Goal: Complete application form

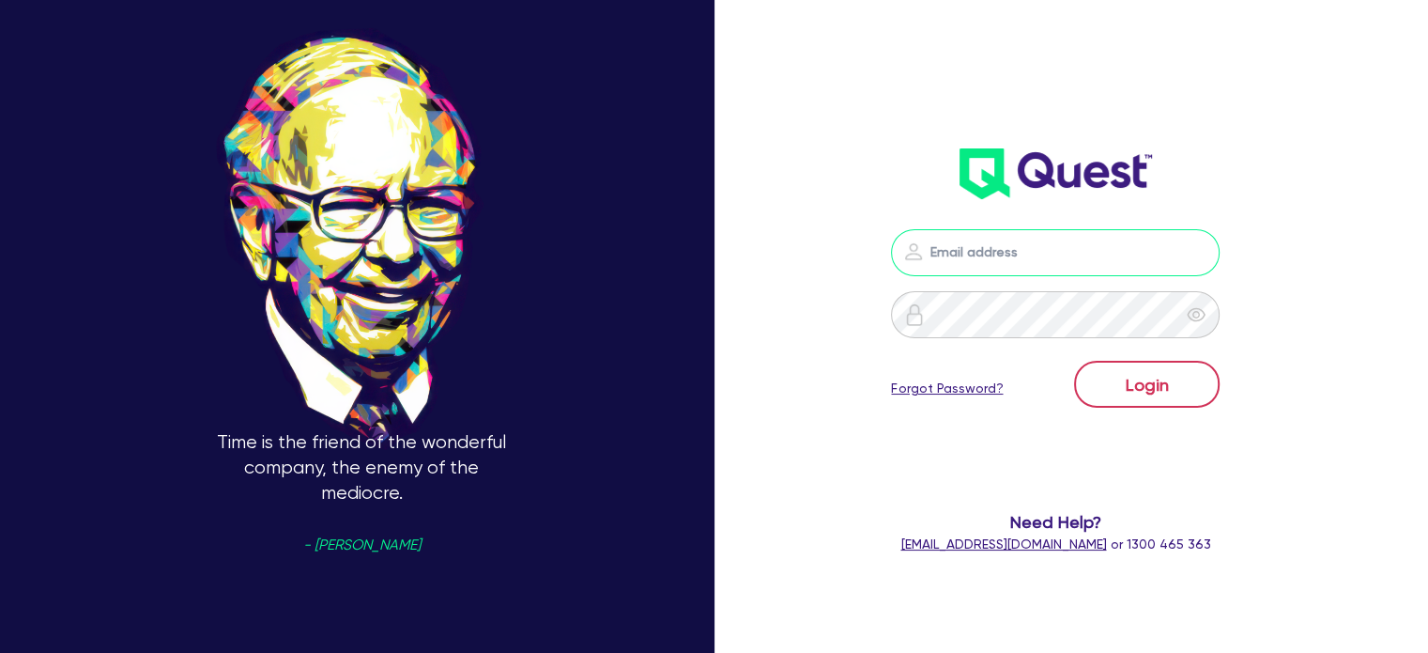
type input "[PERSON_NAME][EMAIL_ADDRESS][DOMAIN_NAME]"
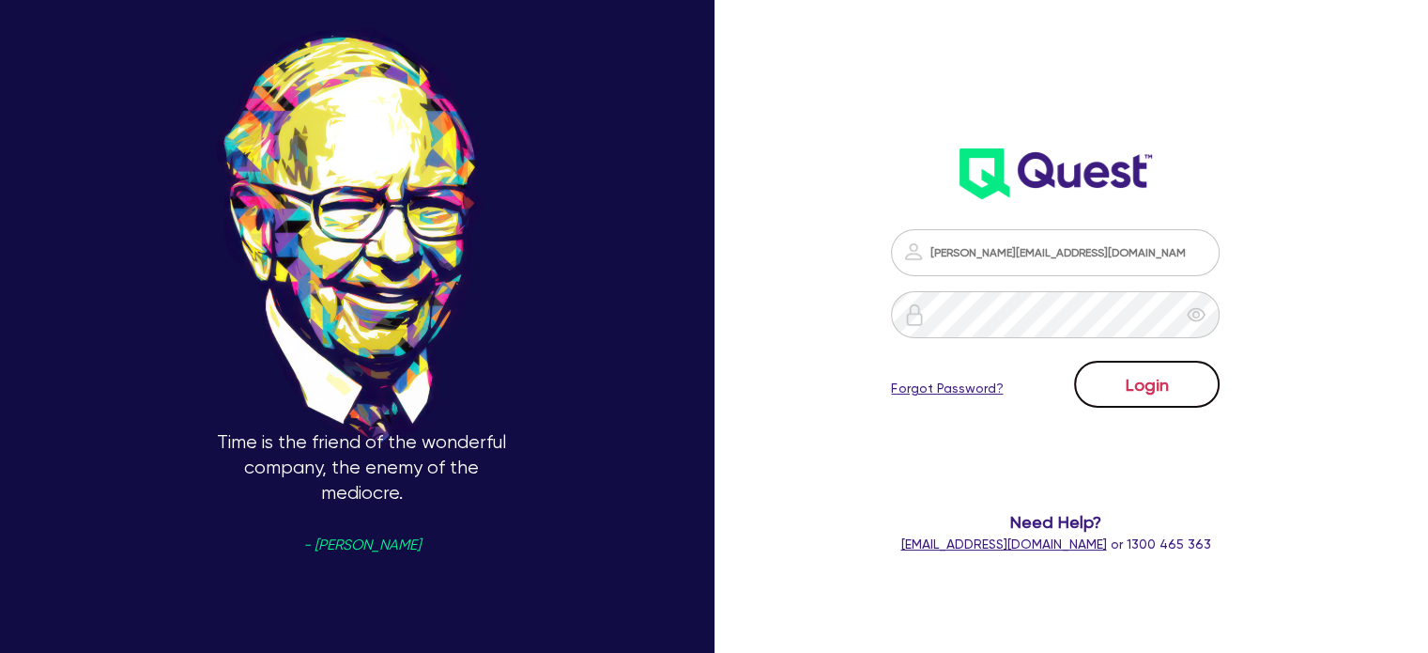
click at [1166, 382] on button "Login" at bounding box center [1147, 384] width 146 height 47
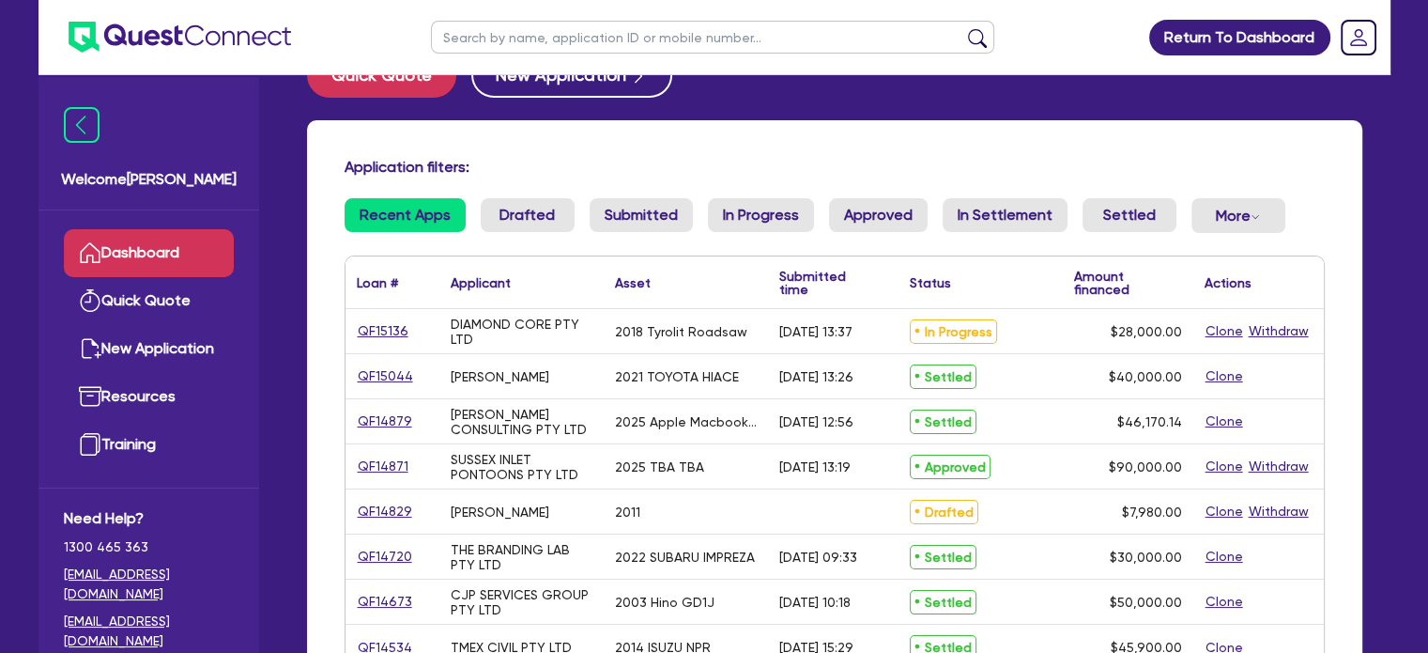
scroll to position [125, 0]
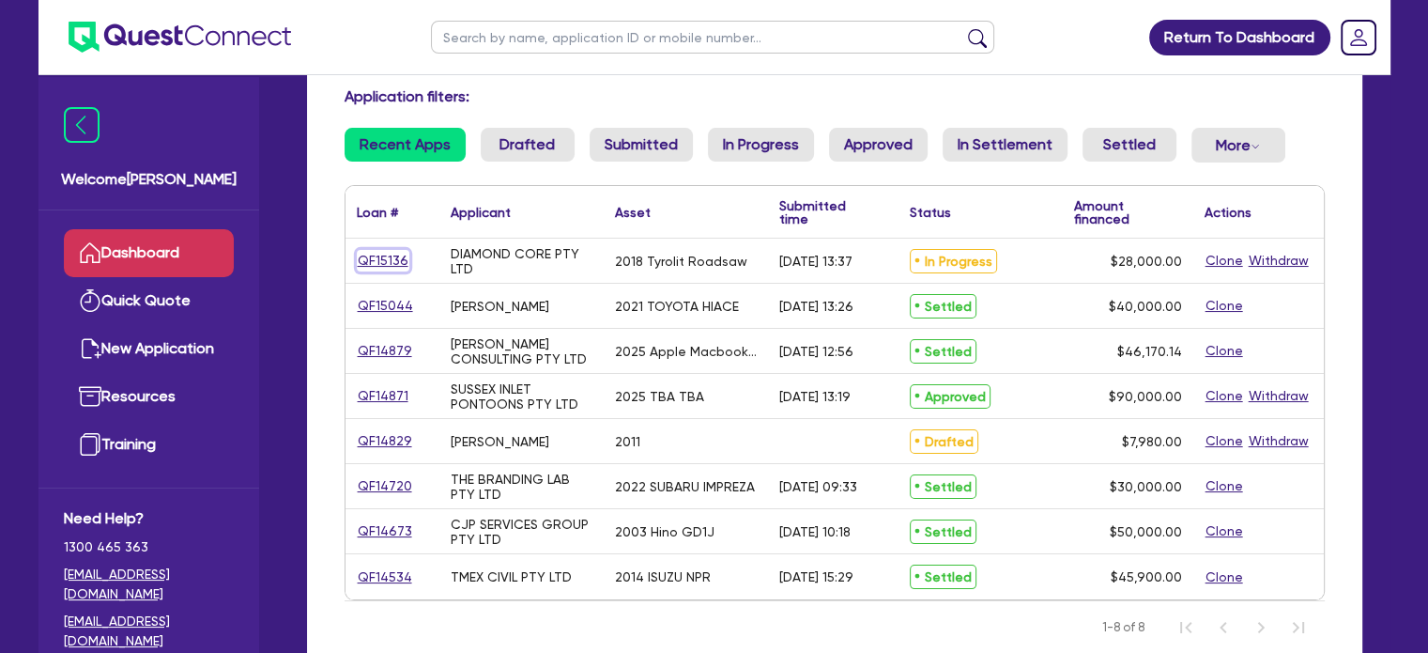
click at [387, 258] on link "QF15136" at bounding box center [383, 261] width 53 height 22
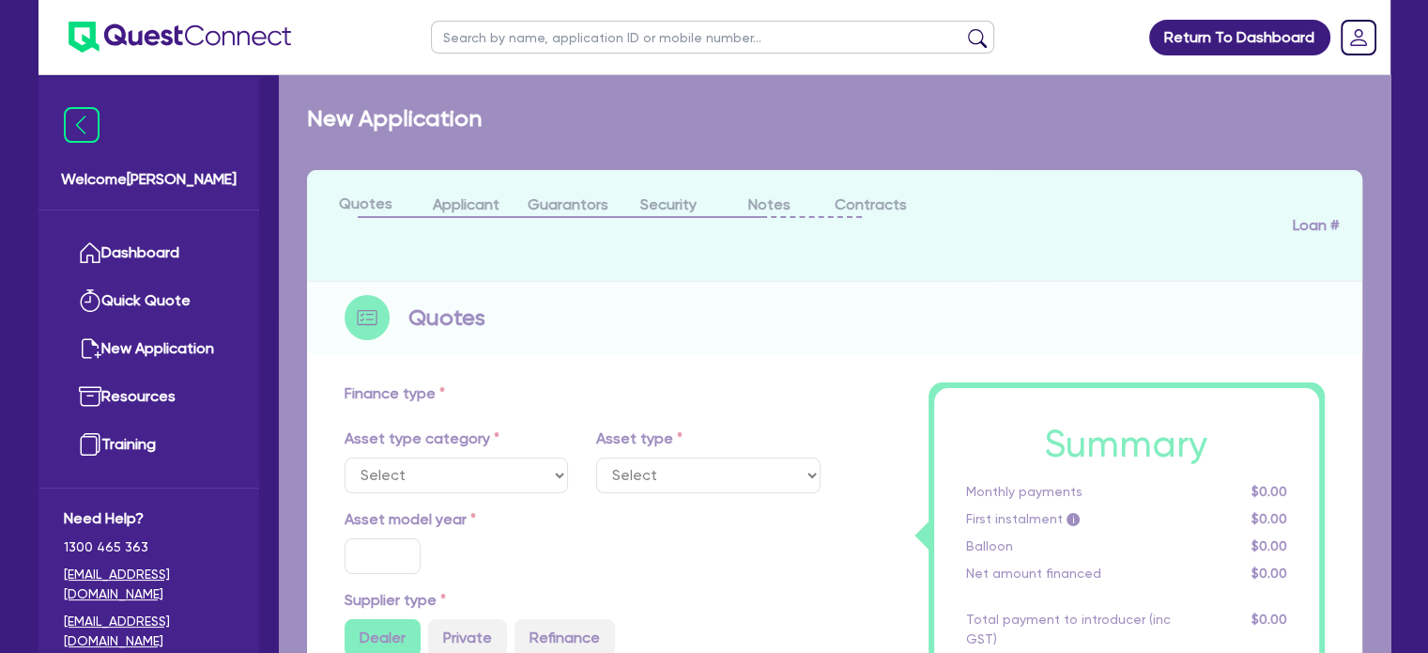
select select "TERTIARY_ASSETS"
type input "2018"
radio input "false"
radio input "true"
type input "35,000"
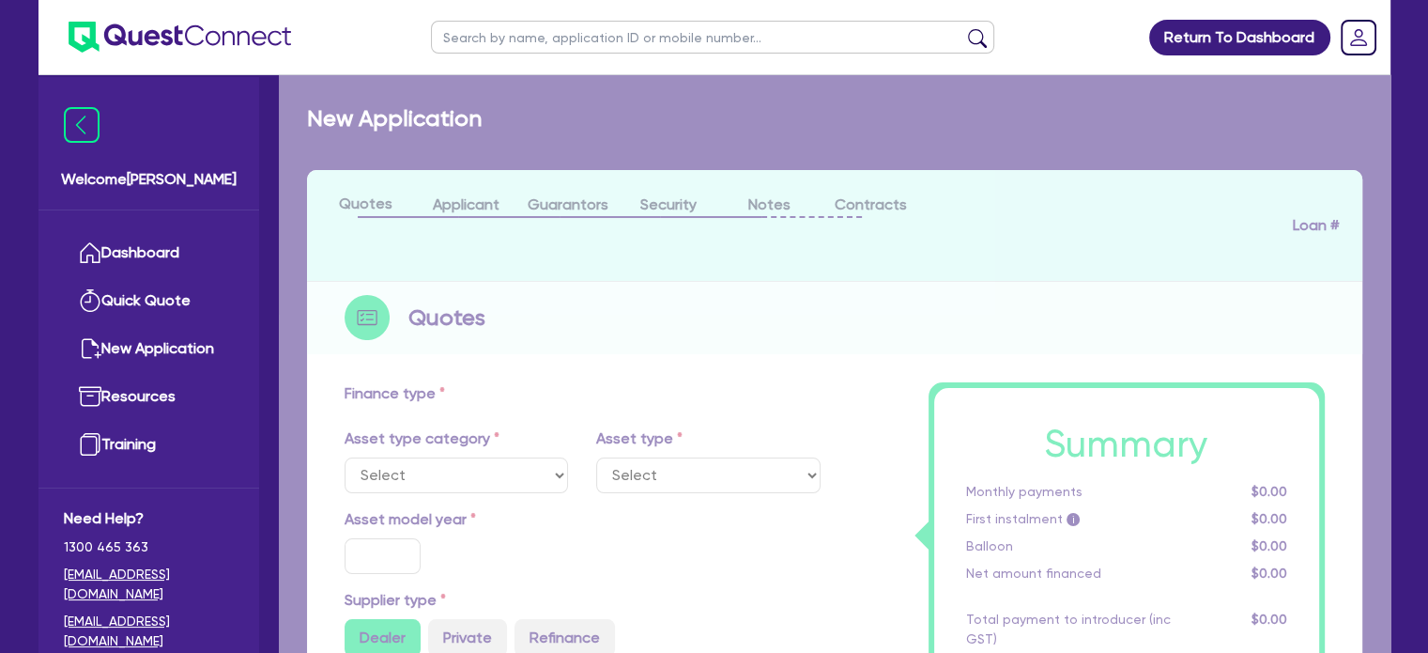
type input "7,000"
type input "5"
type input "1,400"
type input "13"
type input "900"
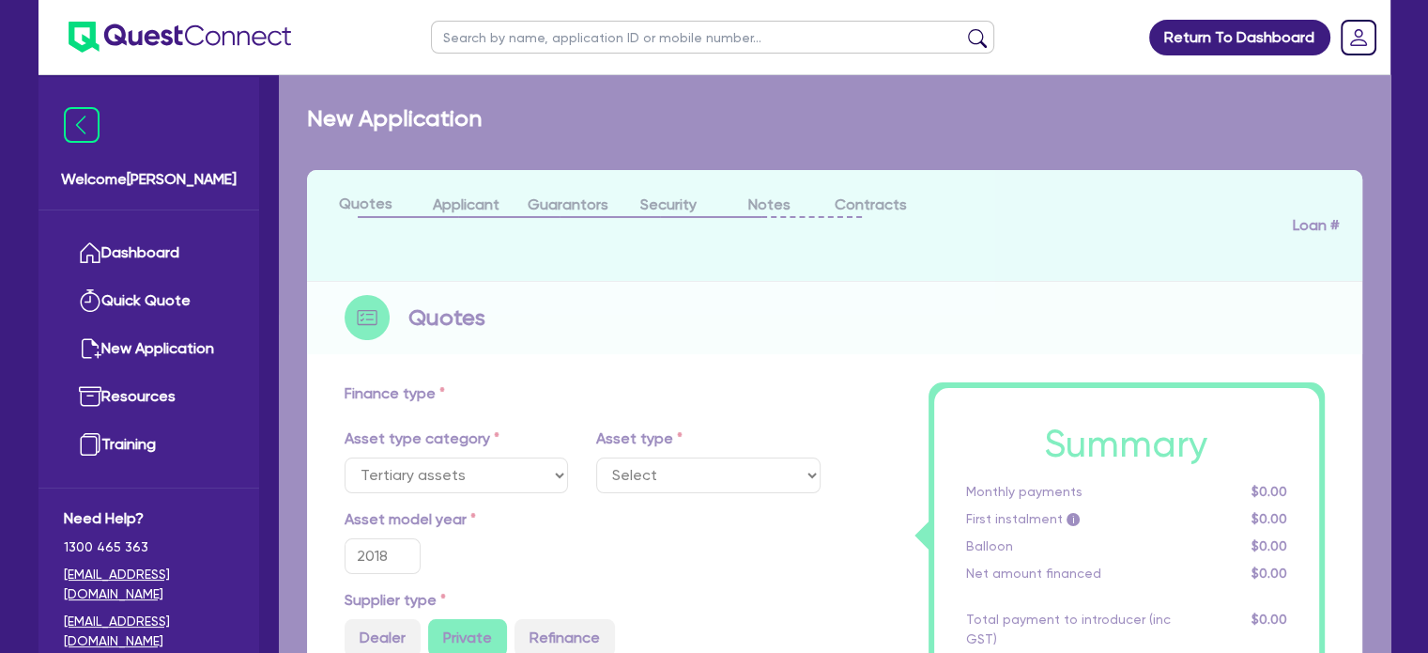
select select "OTHER_TERTIARY"
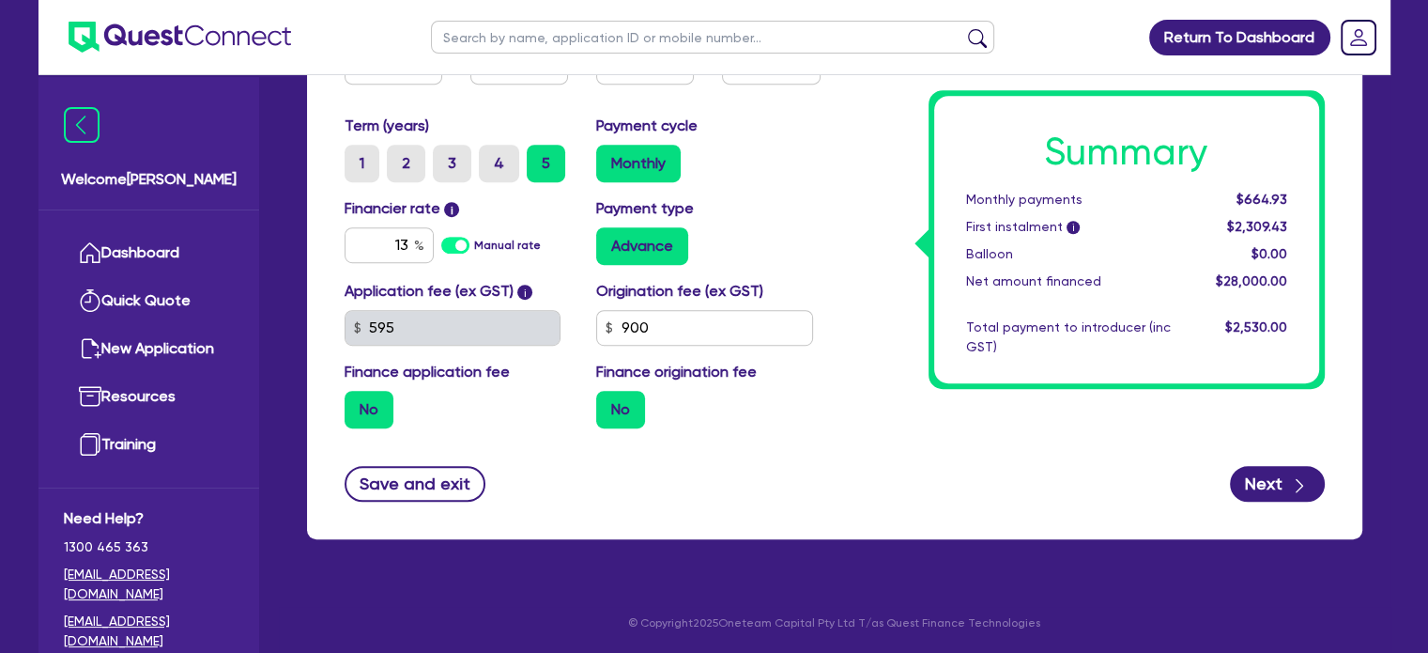
drag, startPoint x: 837, startPoint y: 551, endPoint x: 827, endPoint y: 337, distance: 214.3
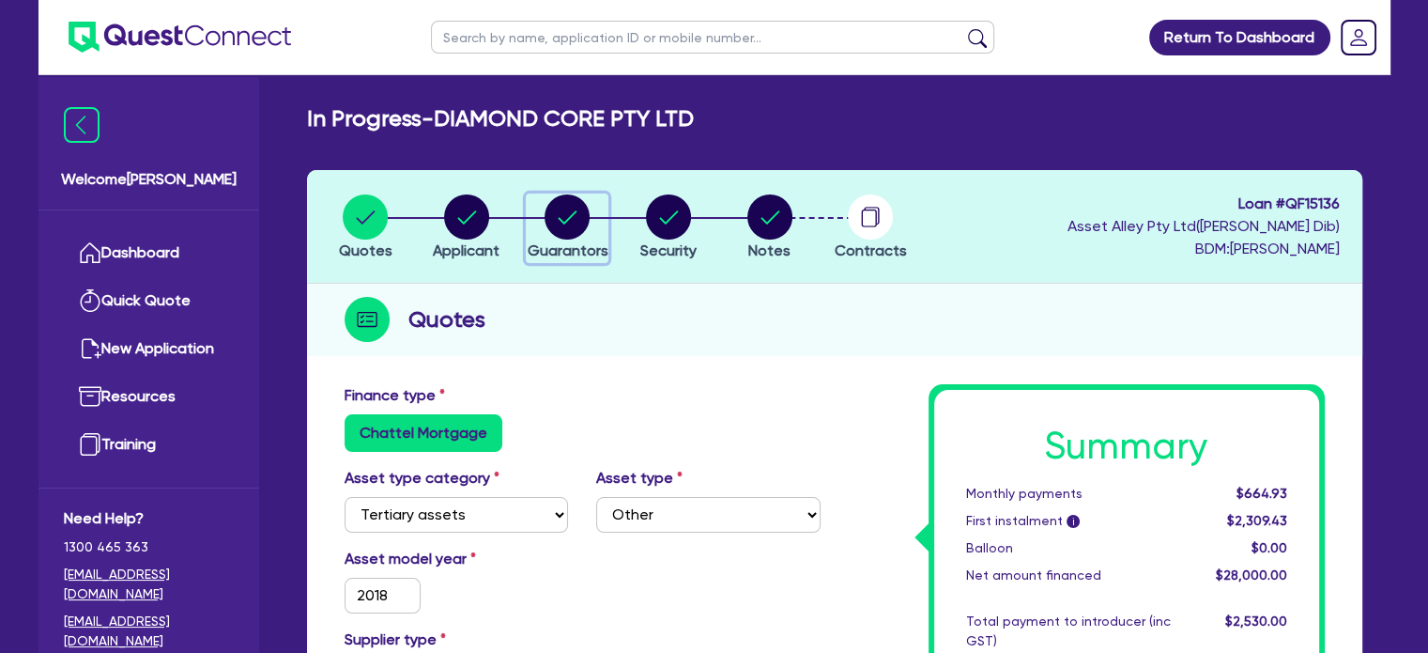
click at [554, 224] on circle "button" at bounding box center [567, 216] width 45 height 45
select select "MRS"
select select "[GEOGRAPHIC_DATA]"
select select "MARRIED"
select select "CASH"
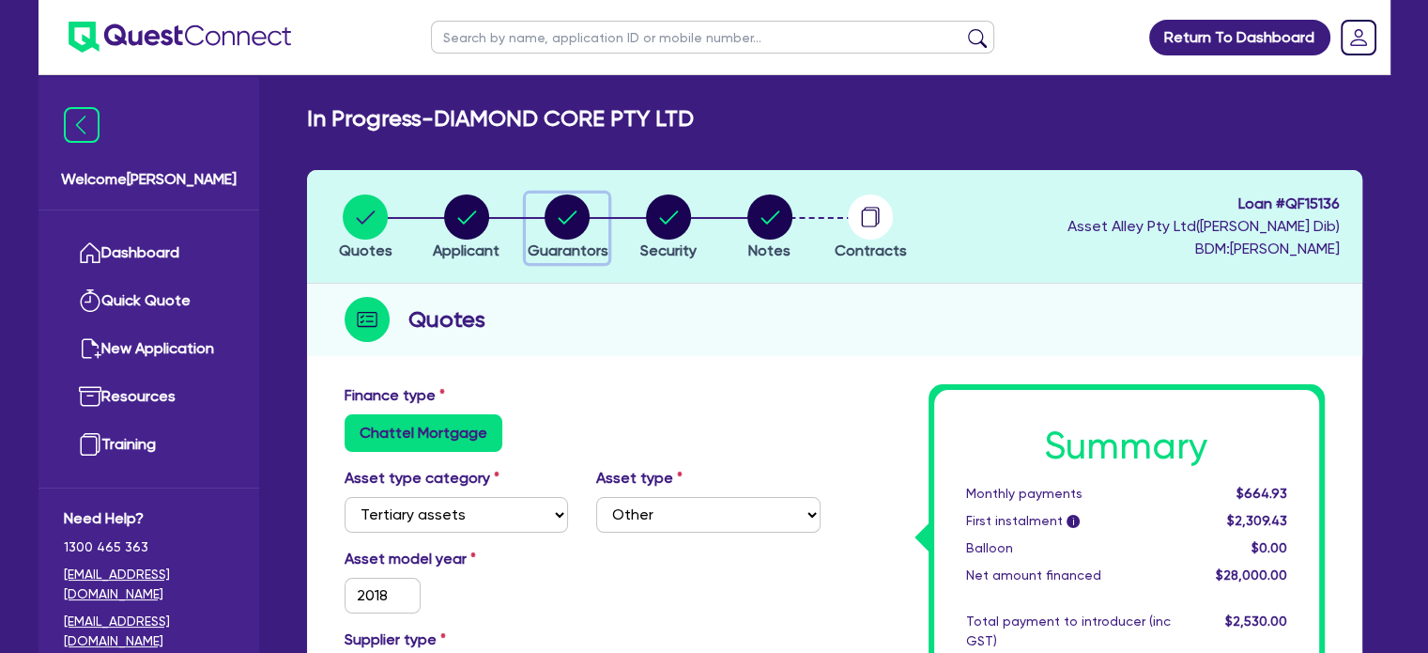
select select "HOUSEHOLD_PERSONAL"
select select "VEHICLE"
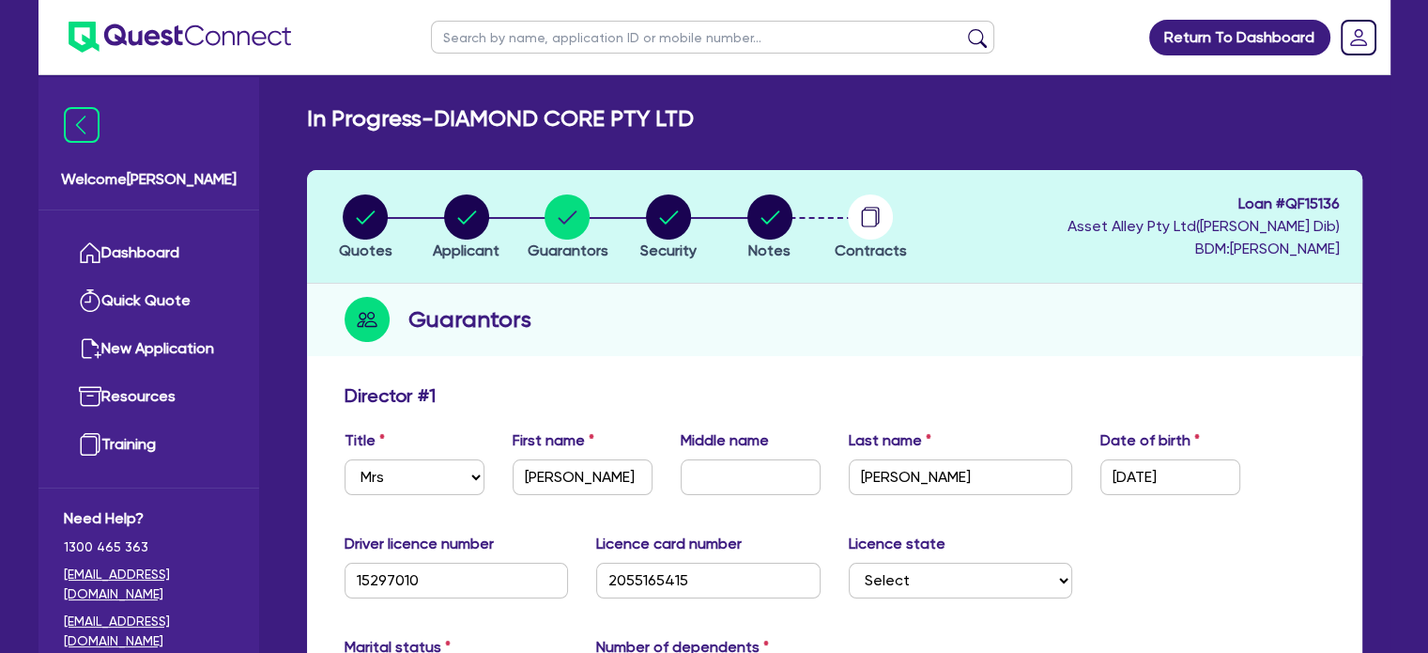
drag, startPoint x: 708, startPoint y: 116, endPoint x: 486, endPoint y: 127, distance: 221.9
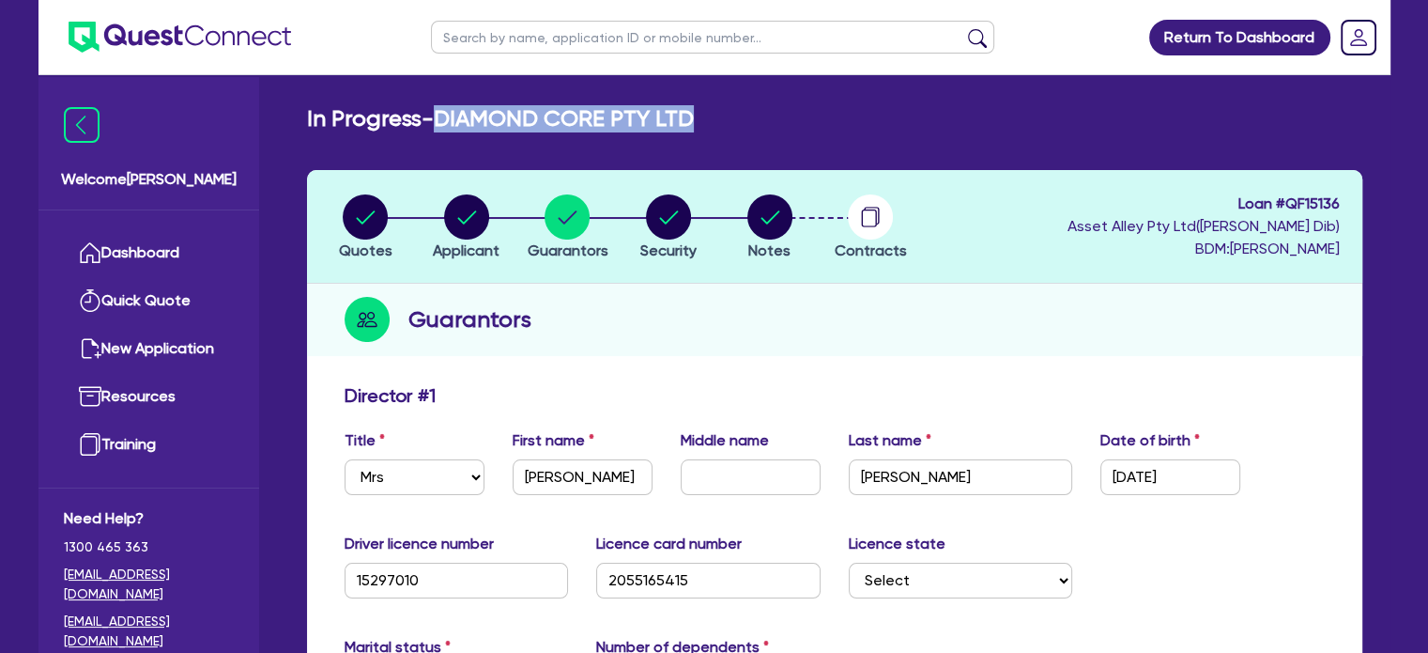
drag, startPoint x: 438, startPoint y: 119, endPoint x: 768, endPoint y: 116, distance: 330.6
click at [768, 116] on div "In Progress - DIAMOND CORE PTY LTD" at bounding box center [835, 118] width 1084 height 27
copy h2 "DIAMOND CORE PTY LTD"
click at [871, 209] on icon "button" at bounding box center [869, 218] width 15 height 18
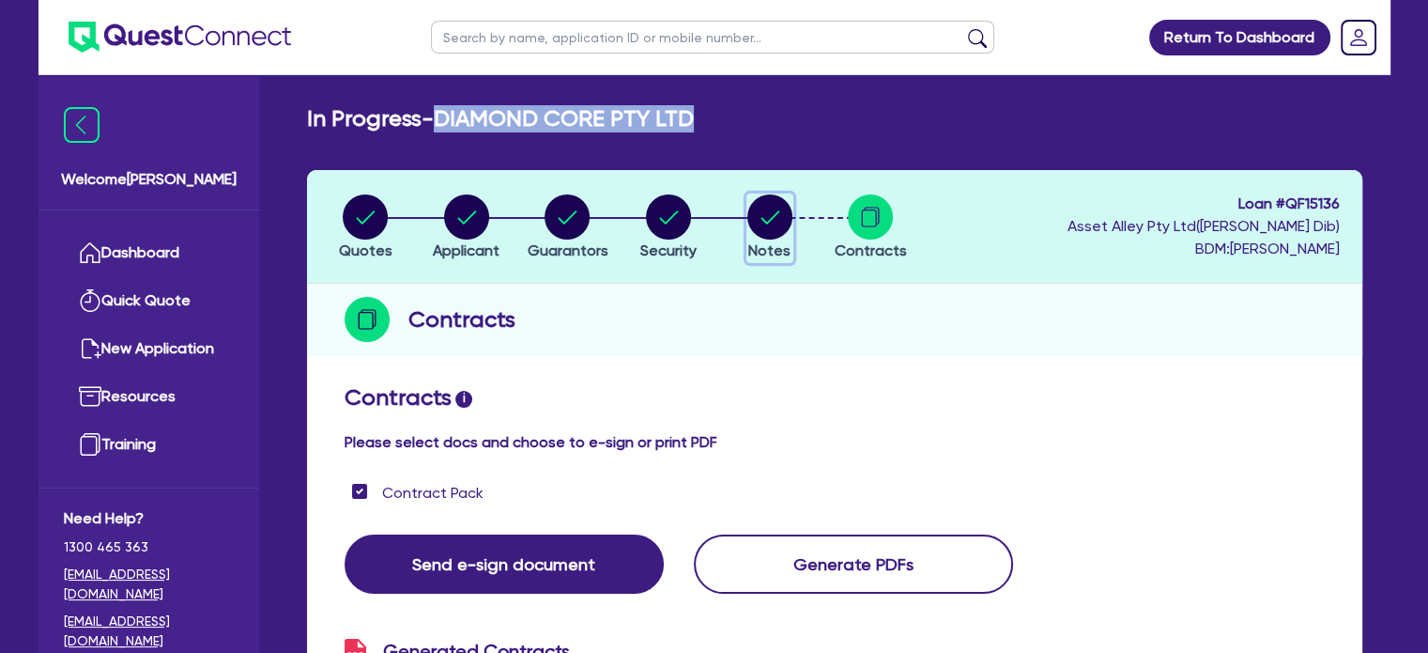
click at [751, 196] on icon "button" at bounding box center [770, 216] width 45 height 45
select select "Quest Finance - Own Book"
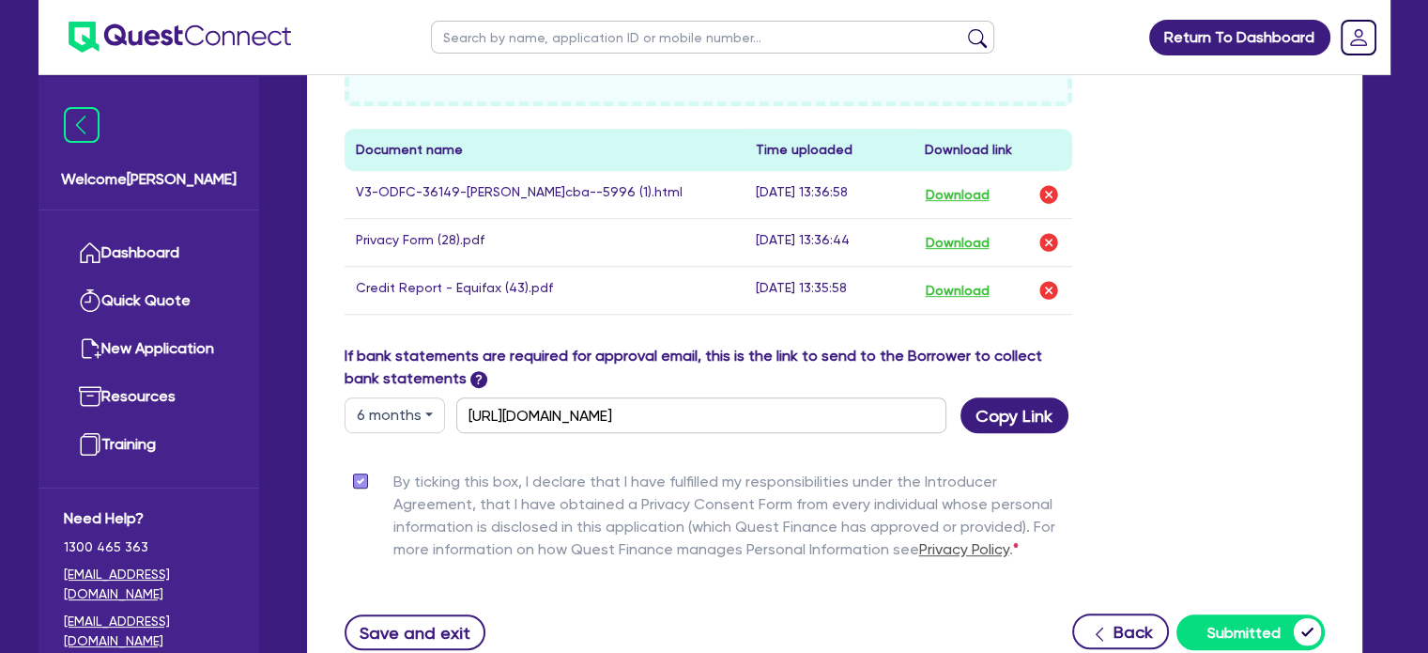
scroll to position [945, 0]
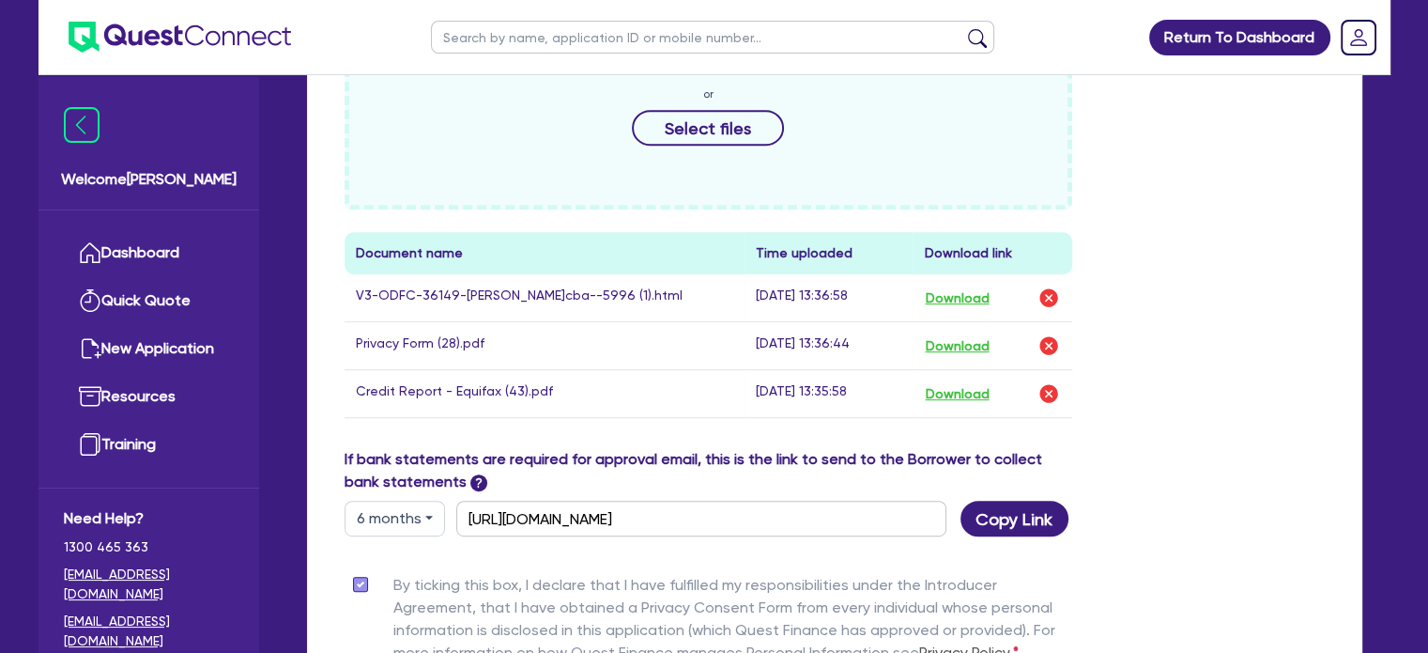
click at [1228, 319] on div "Drop files to upload or Select files Document name Time uploaded Download link …" at bounding box center [835, 227] width 1009 height 441
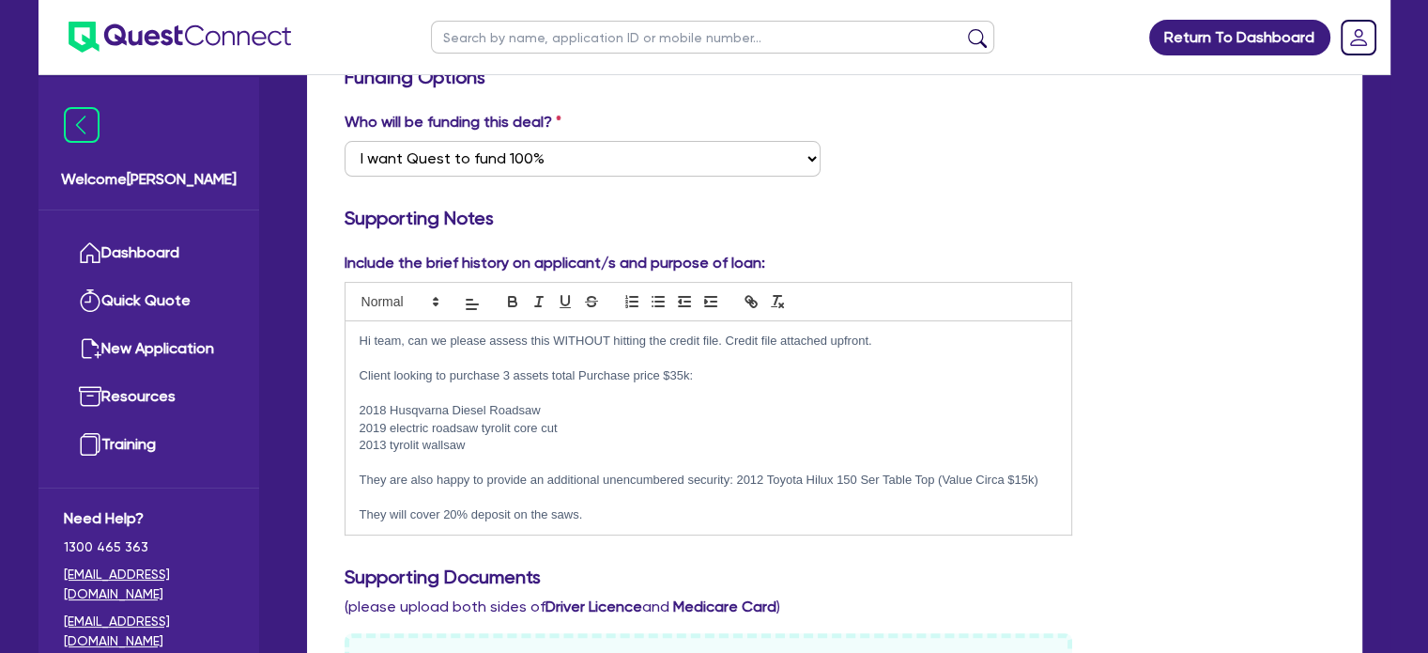
scroll to position [0, 0]
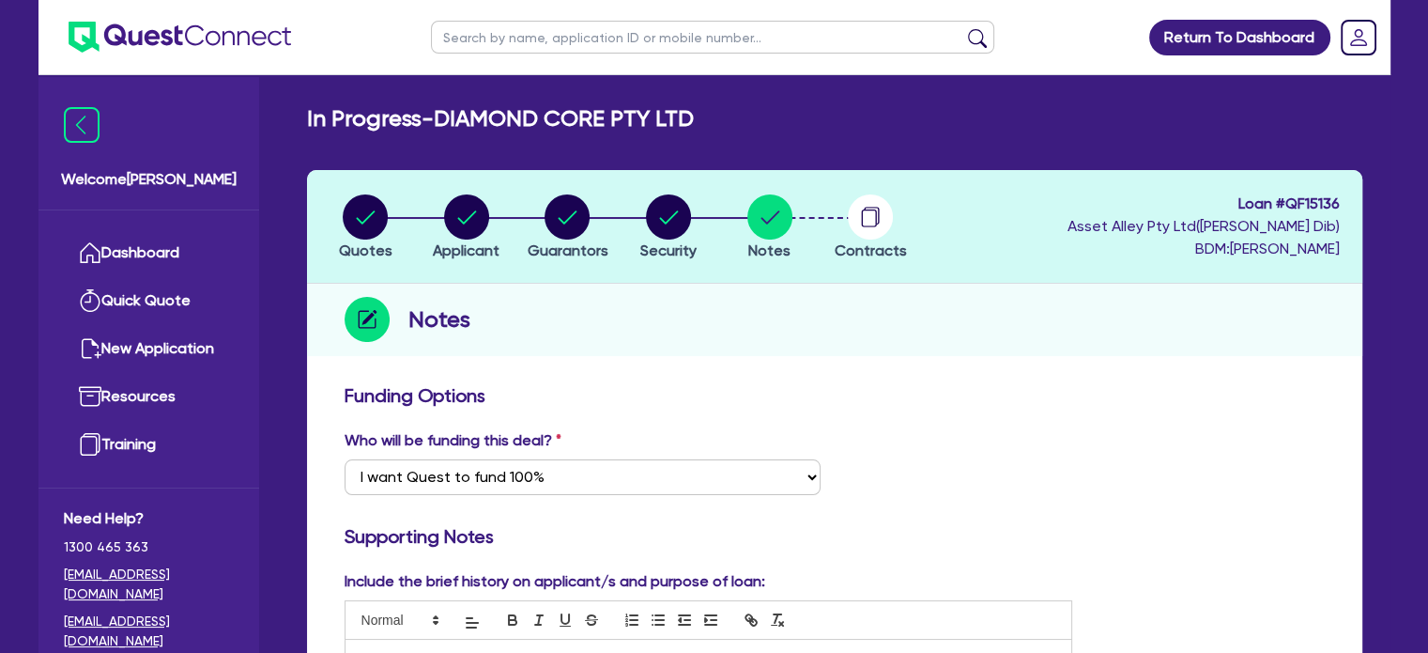
click at [665, 217] on circle "button" at bounding box center [668, 216] width 45 height 45
select select "TERTIARY_ASSETS"
select select "OTHER_TERTIARY"
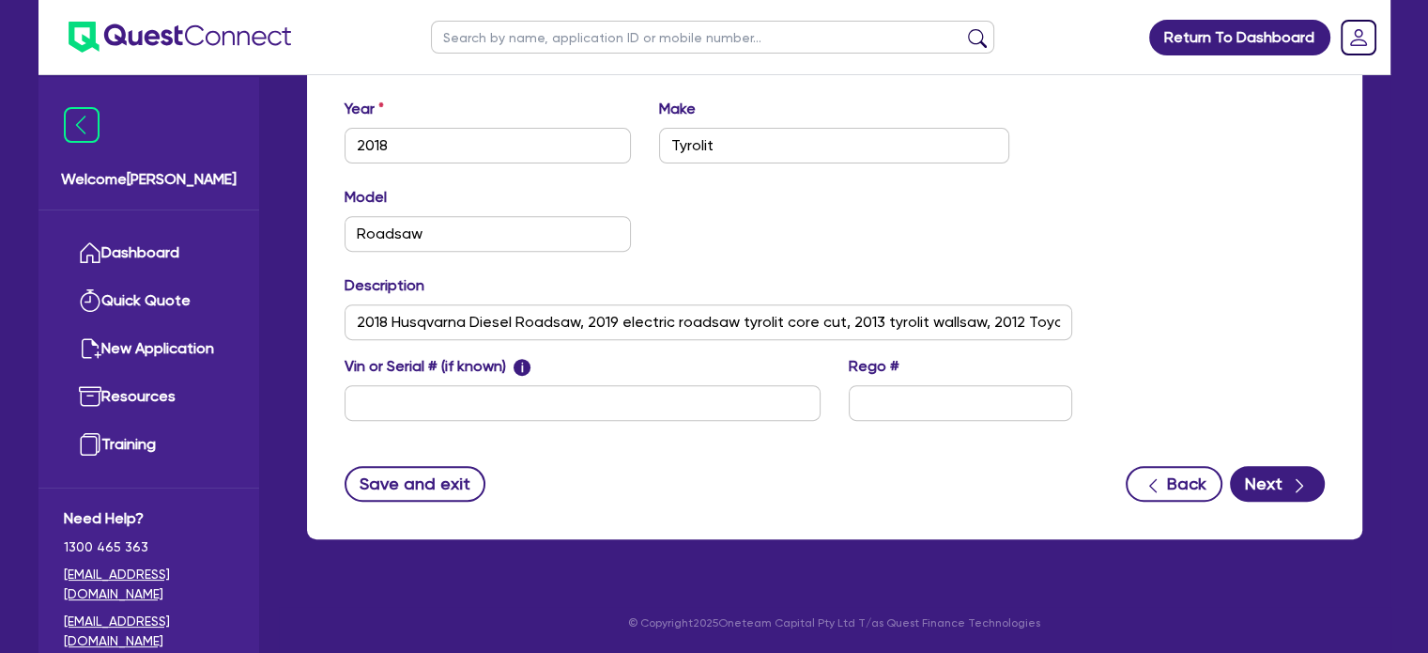
drag, startPoint x: 830, startPoint y: 488, endPoint x: 825, endPoint y: 427, distance: 61.2
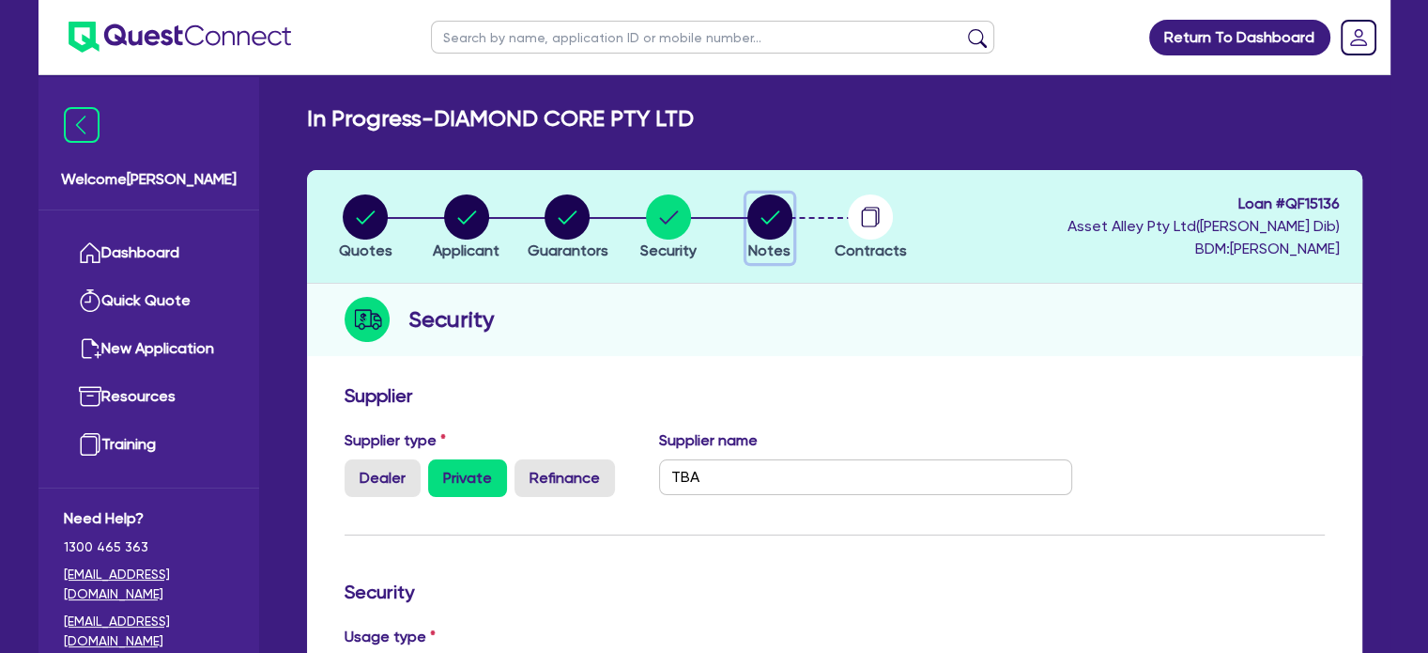
click at [770, 194] on circle "button" at bounding box center [770, 216] width 45 height 45
select select "Quest Finance - Own Book"
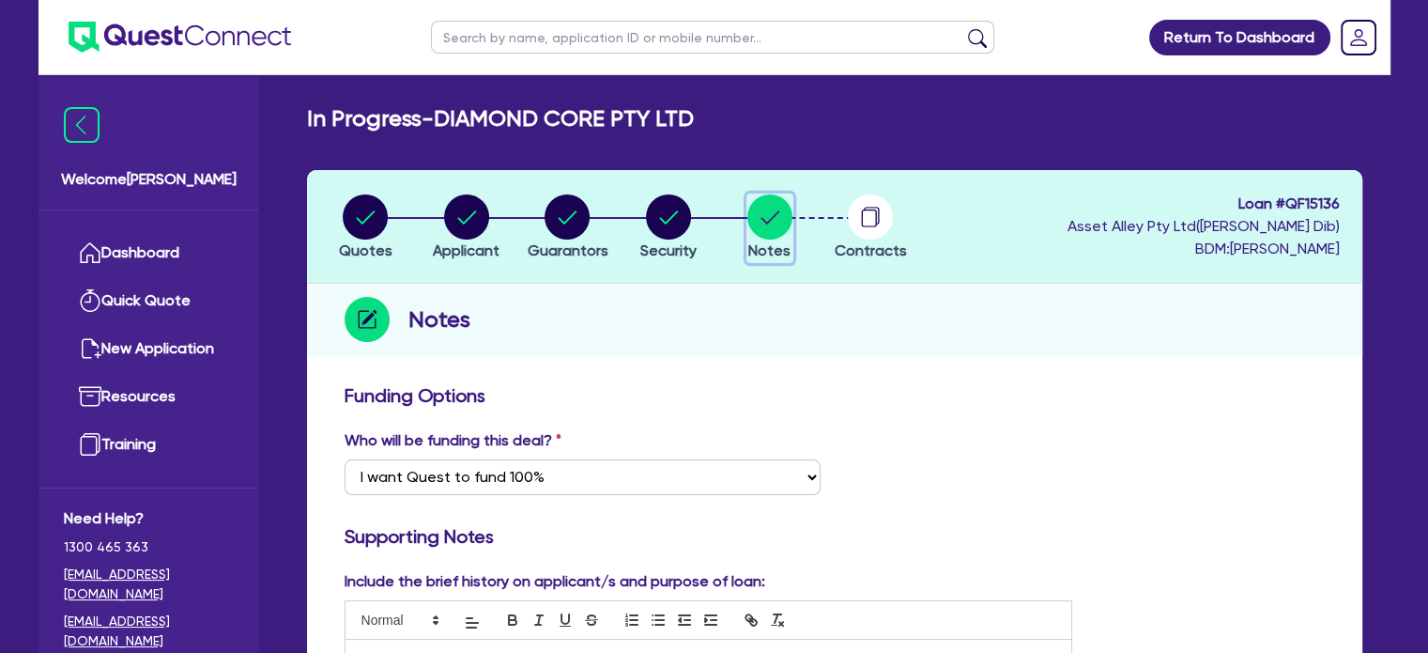
scroll to position [501, 0]
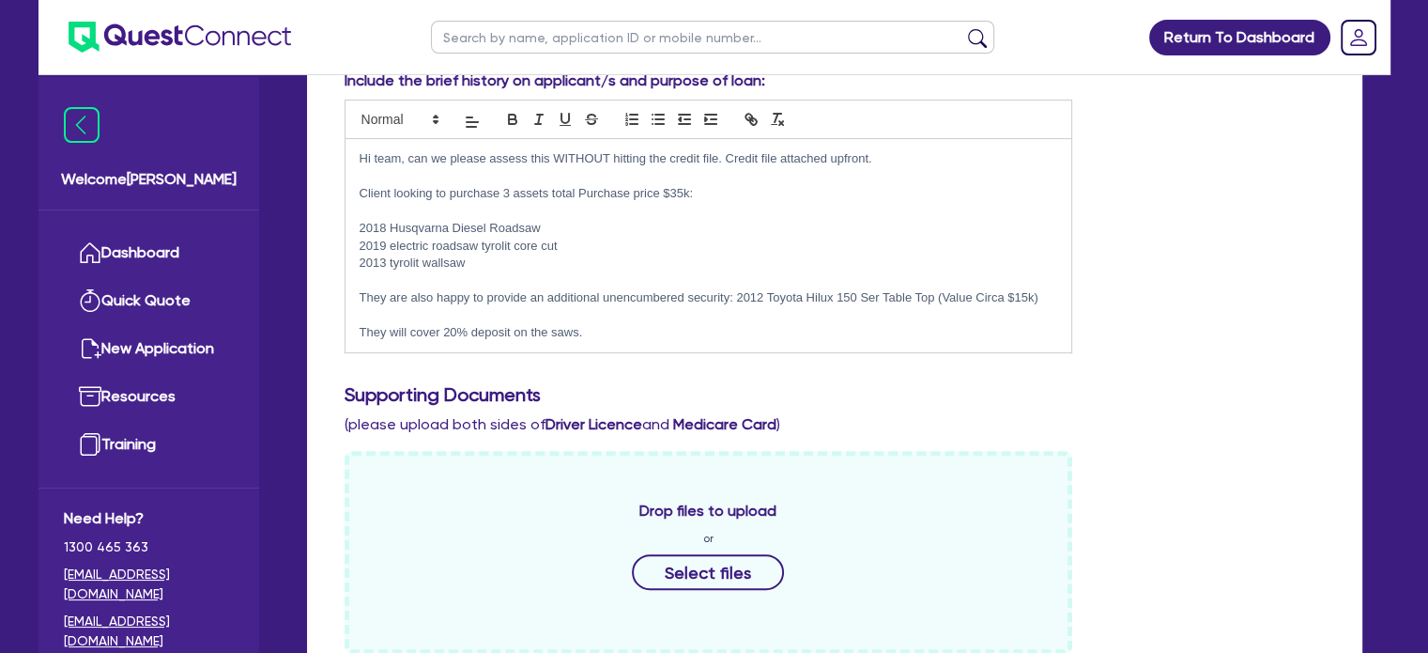
click at [602, 296] on p "They are also happy to provide an additional unencumbered security: 2012 Toyota…" at bounding box center [709, 297] width 699 height 17
click at [784, 210] on p at bounding box center [709, 211] width 699 height 17
click at [1192, 265] on div "Include the brief history on applicant/s and purpose of loan: Hi team, can we p…" at bounding box center [835, 219] width 1009 height 300
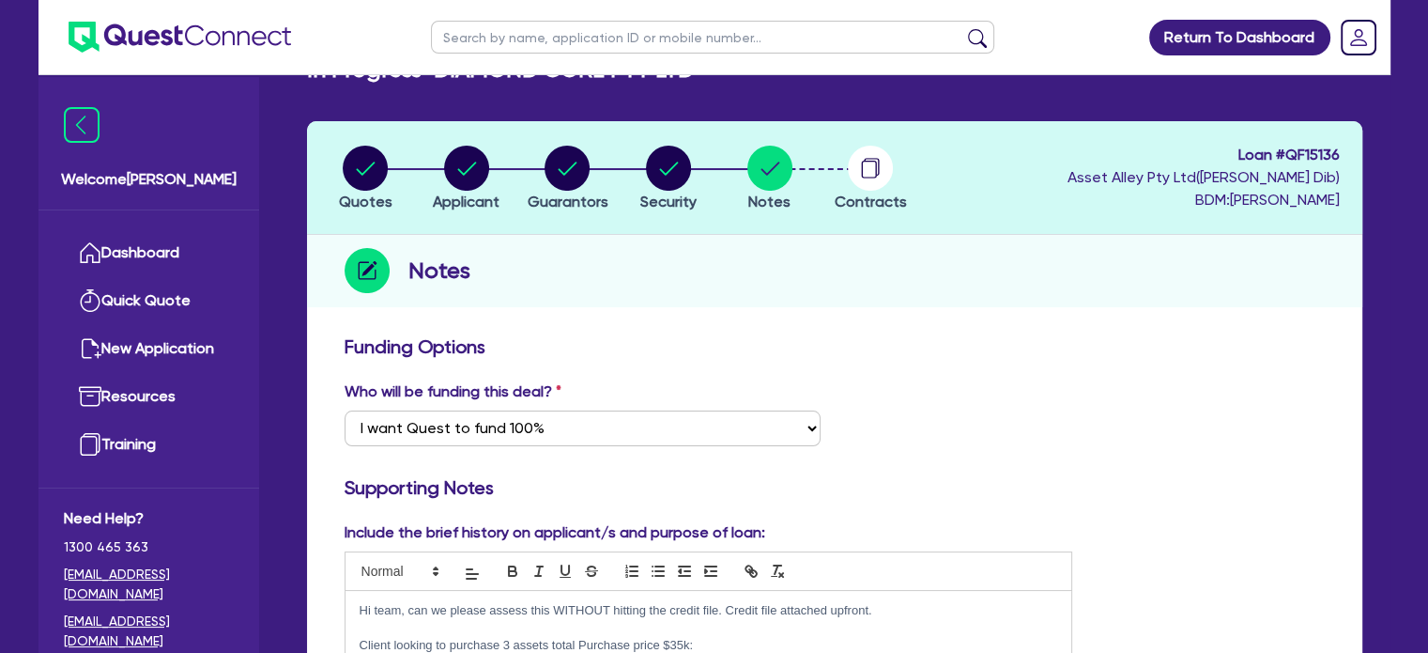
scroll to position [0, 0]
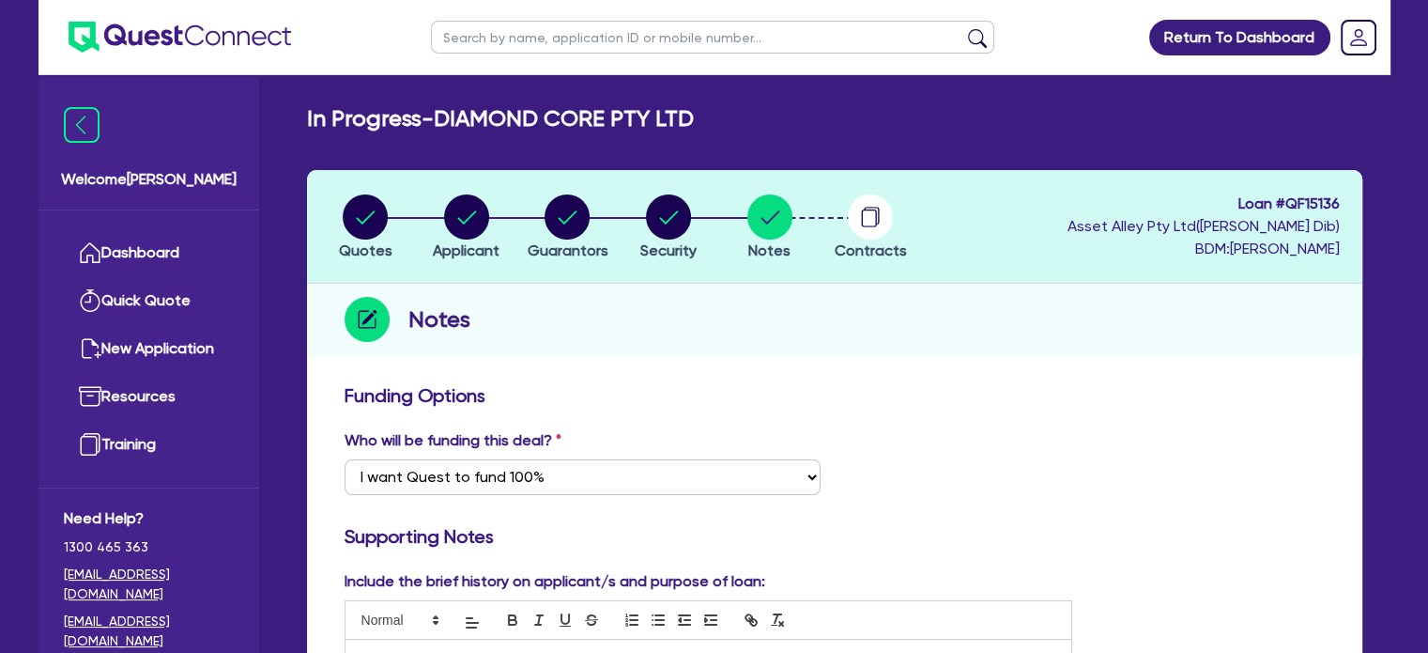
click at [518, 195] on li "Guarantors" at bounding box center [567, 226] width 101 height 66
click at [538, 209] on div "button" at bounding box center [567, 216] width 81 height 45
select select "MRS"
select select "[GEOGRAPHIC_DATA]"
select select "MARRIED"
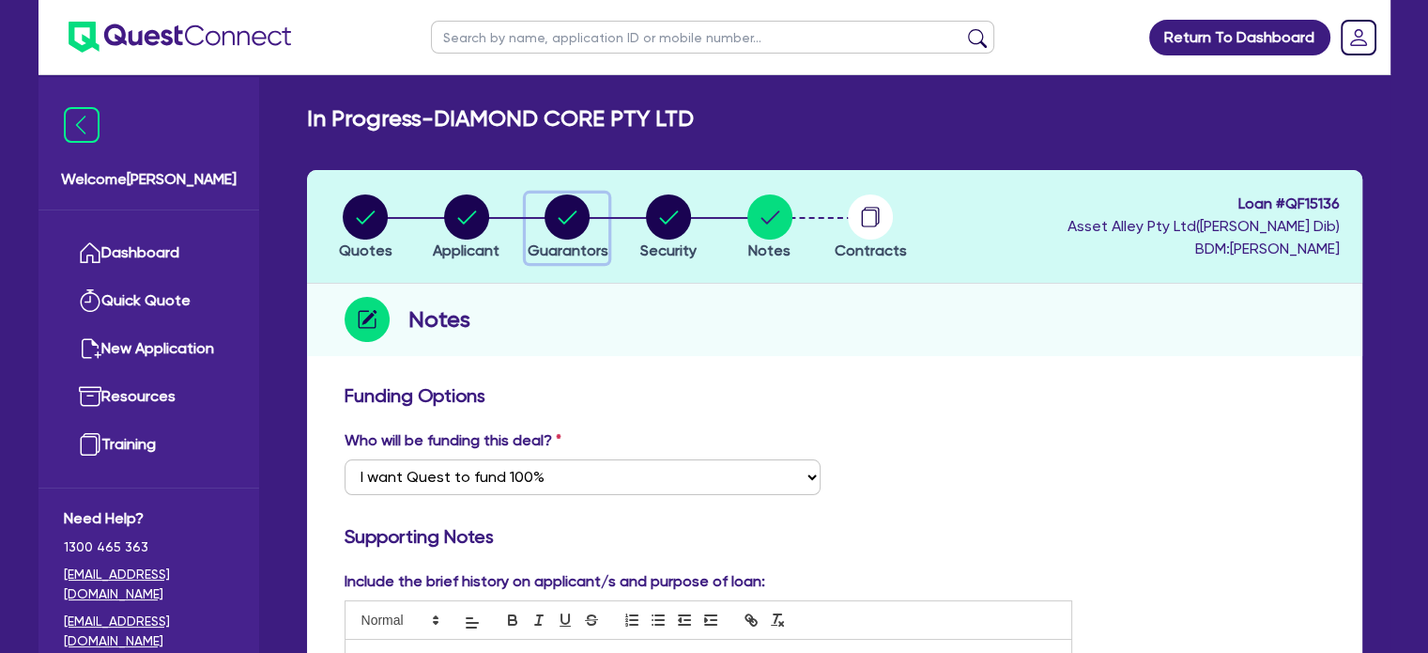
select select "CASH"
select select "HOUSEHOLD_PERSONAL"
select select "VEHICLE"
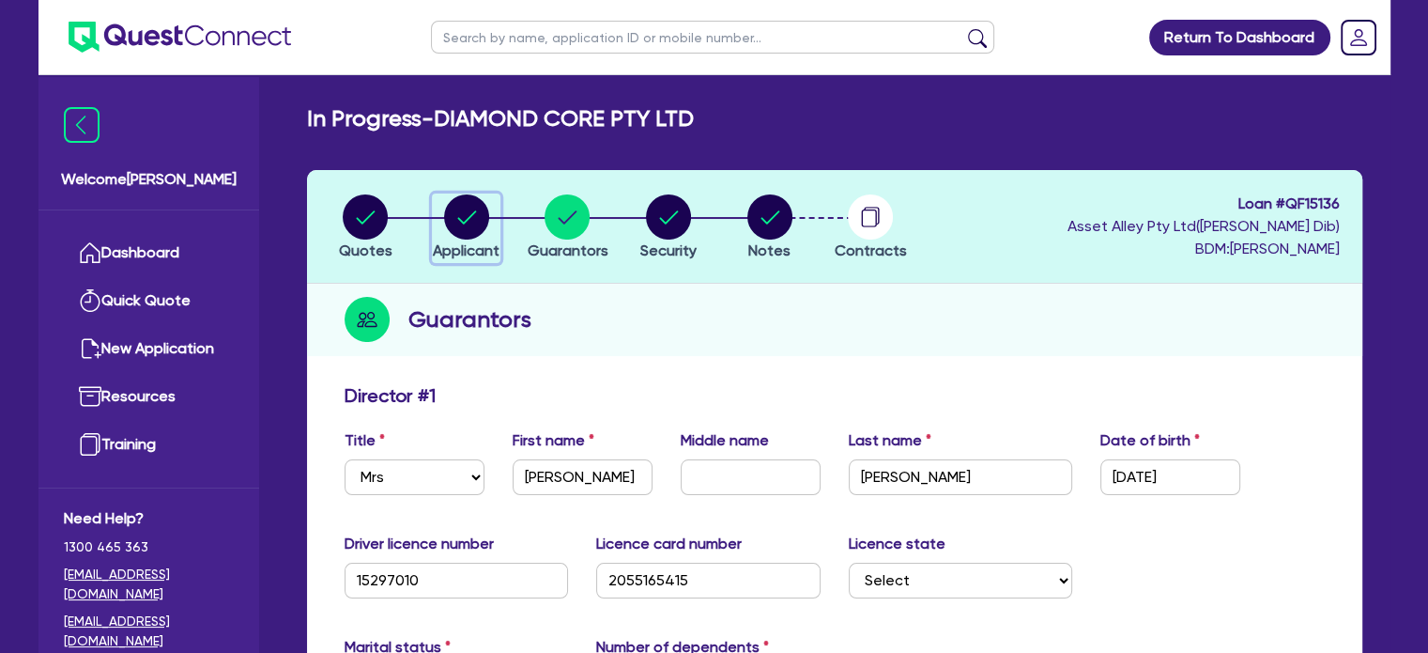
click at [471, 219] on circle "button" at bounding box center [466, 216] width 45 height 45
select select "COMPANY"
select select "BUILDING_CONSTRUCTION"
select select "TRADES_SERVICES_BUSINESSES_GOVERNMENT"
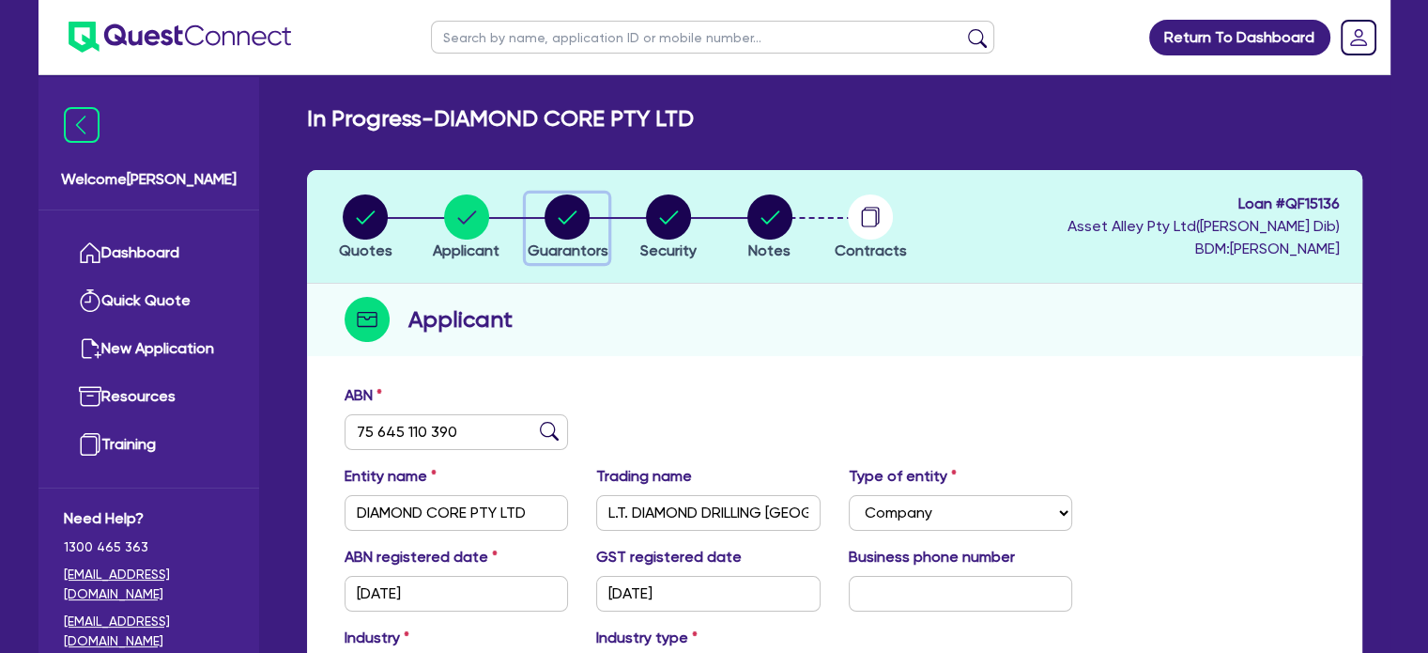
click at [550, 217] on circle "button" at bounding box center [567, 216] width 45 height 45
select select "MRS"
select select "[GEOGRAPHIC_DATA]"
select select "MARRIED"
select select "CASH"
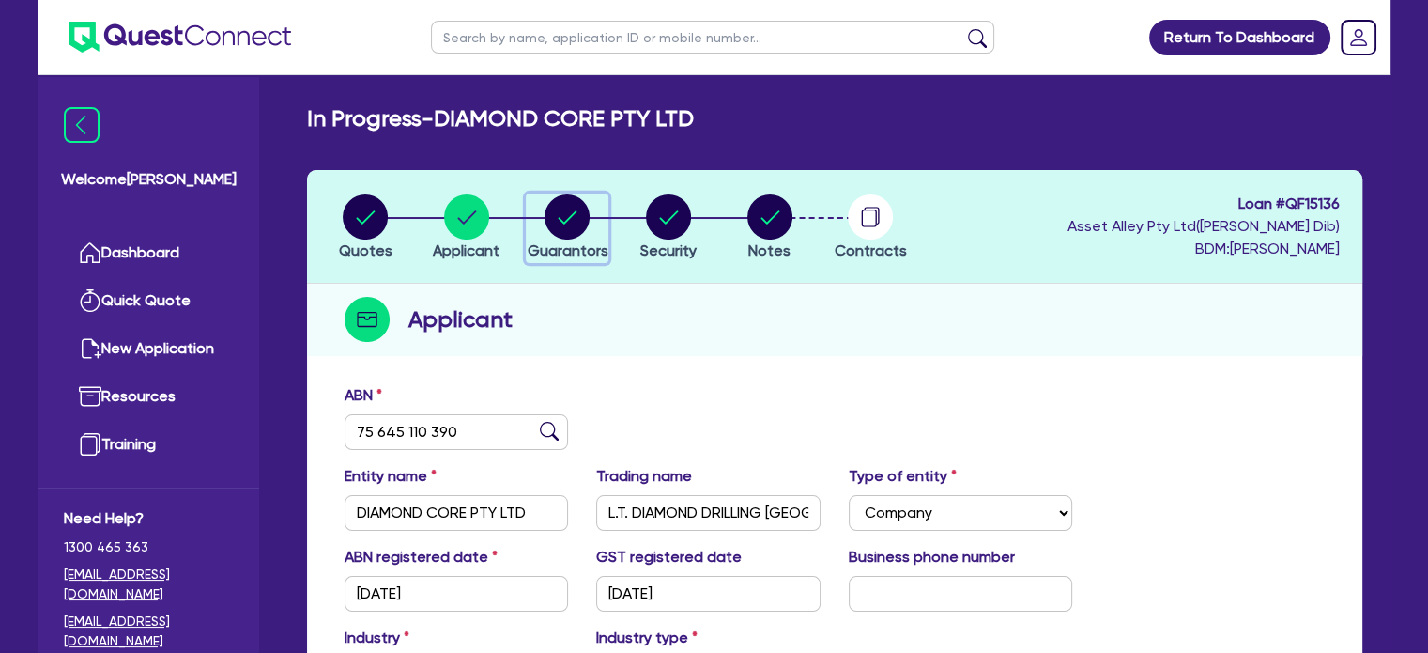
select select "HOUSEHOLD_PERSONAL"
select select "VEHICLE"
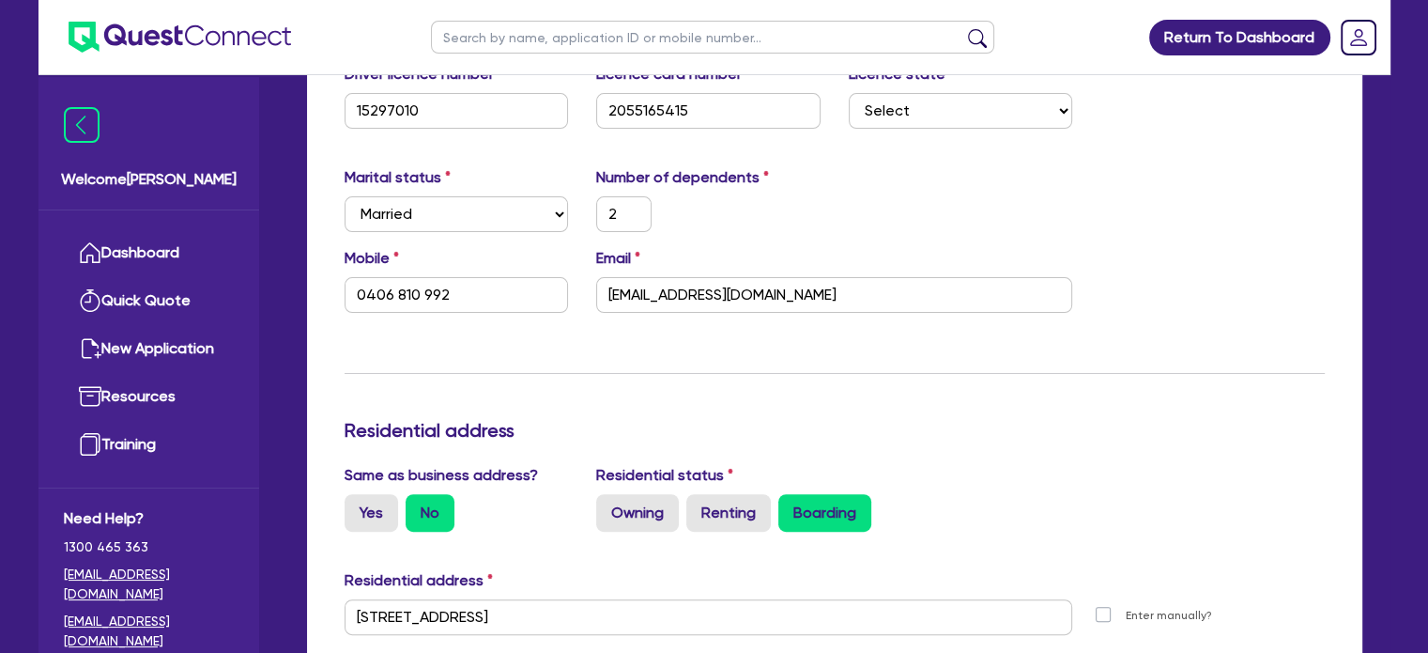
scroll to position [376, 0]
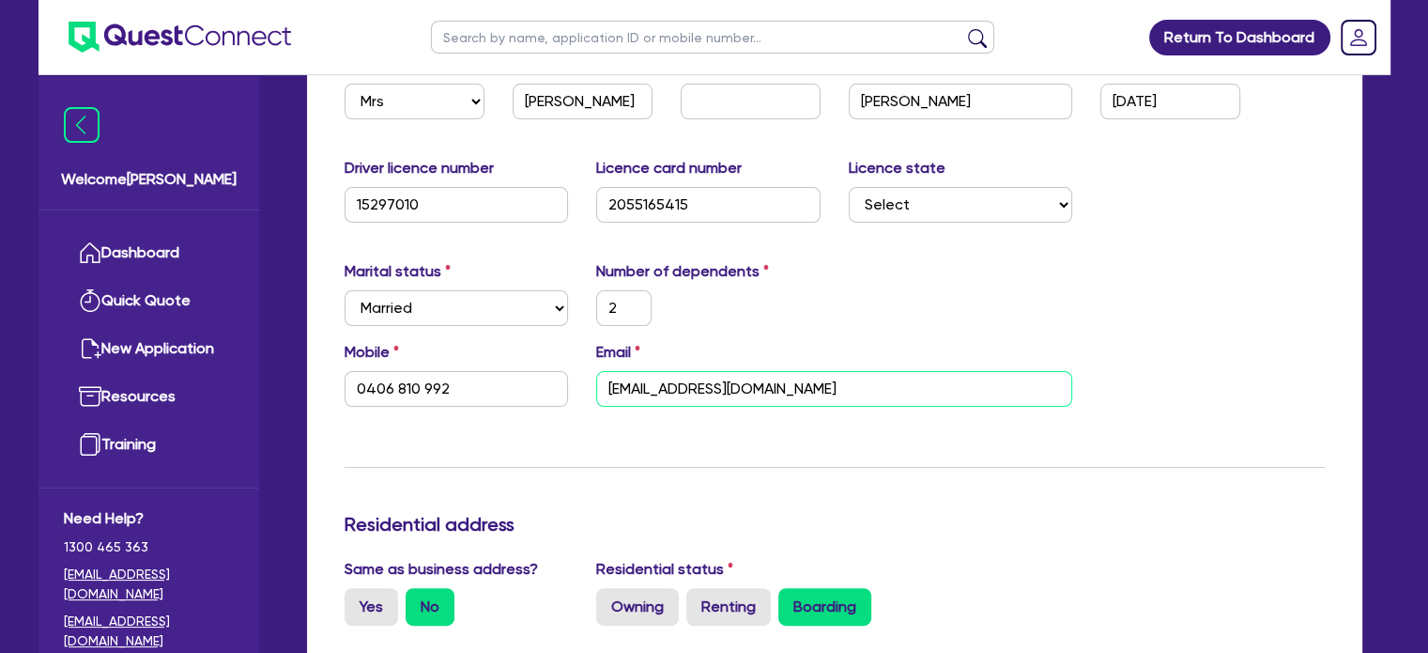
drag, startPoint x: 901, startPoint y: 394, endPoint x: 642, endPoint y: 399, distance: 258.3
click at [642, 399] on input "[EMAIL_ADDRESS][DOMAIN_NAME]" at bounding box center [834, 389] width 476 height 36
click at [1034, 383] on input "[EMAIL_ADDRESS][DOMAIN_NAME]" at bounding box center [834, 389] width 476 height 36
click at [1149, 335] on div "Marital status Select [DEMOGRAPHIC_DATA] Married De Facto / Partner Number of d…" at bounding box center [835, 300] width 1009 height 81
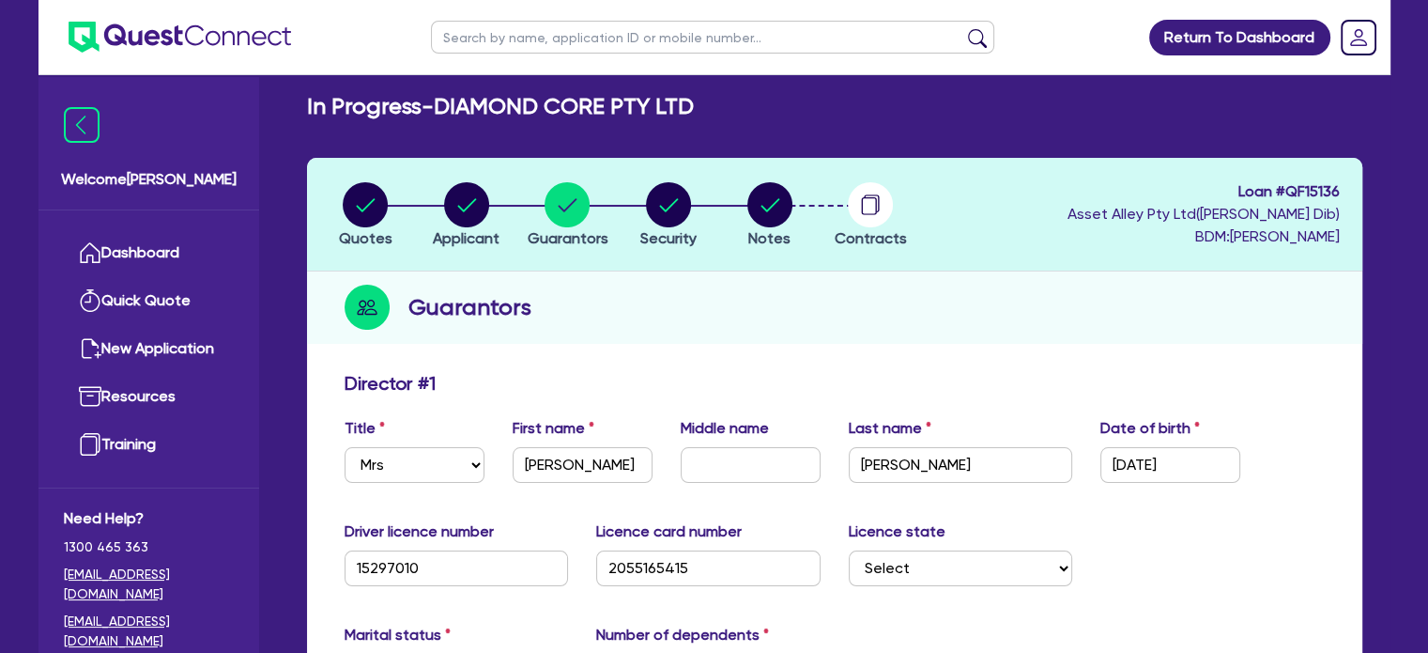
scroll to position [0, 0]
